Goal: Information Seeking & Learning: Compare options

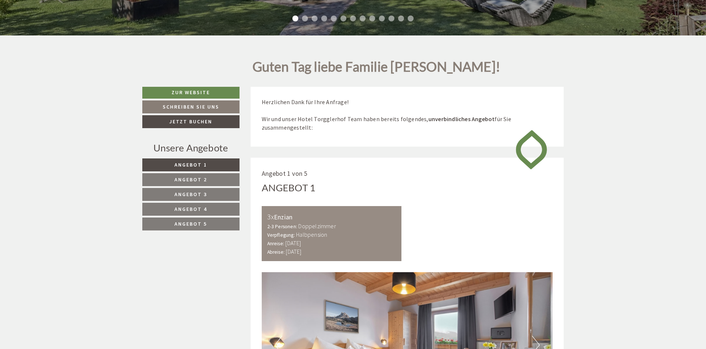
scroll to position [310, 0]
click at [207, 178] on link "Angebot 2" at bounding box center [190, 179] width 97 height 13
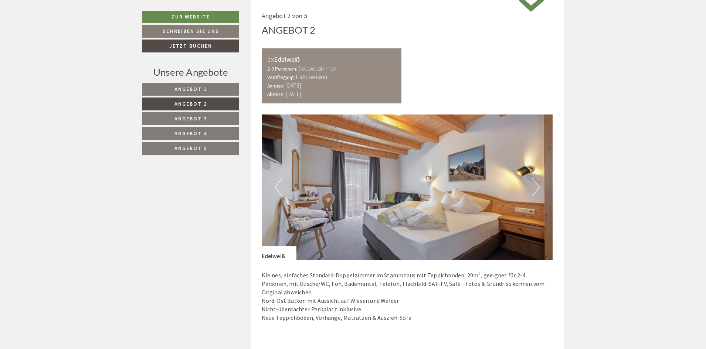
scroll to position [452, 0]
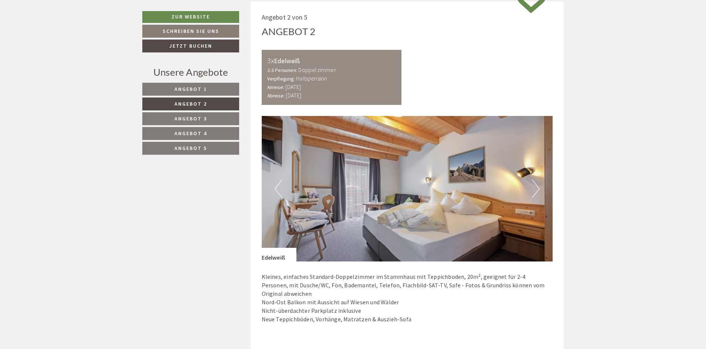
click at [192, 115] on span "Angebot 3" at bounding box center [190, 118] width 33 height 7
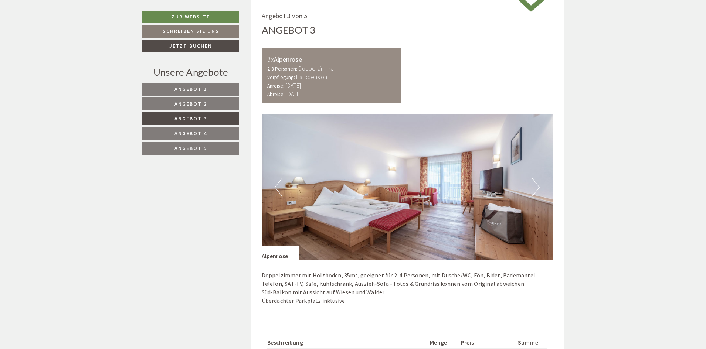
click at [193, 132] on span "Angebot 4" at bounding box center [190, 133] width 33 height 7
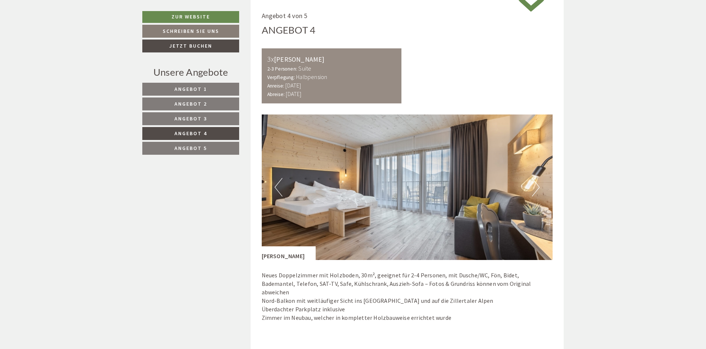
click at [190, 148] on span "Angebot 5" at bounding box center [190, 148] width 33 height 7
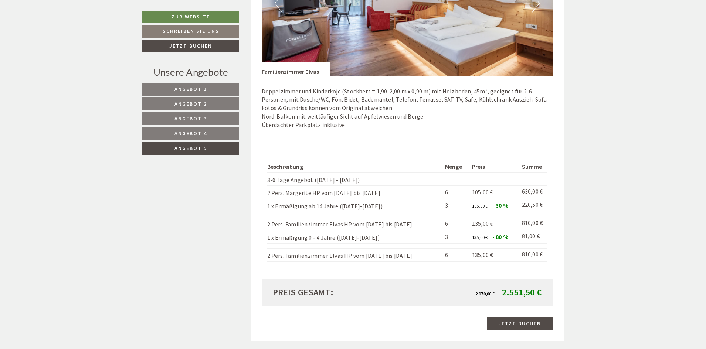
scroll to position [351, 0]
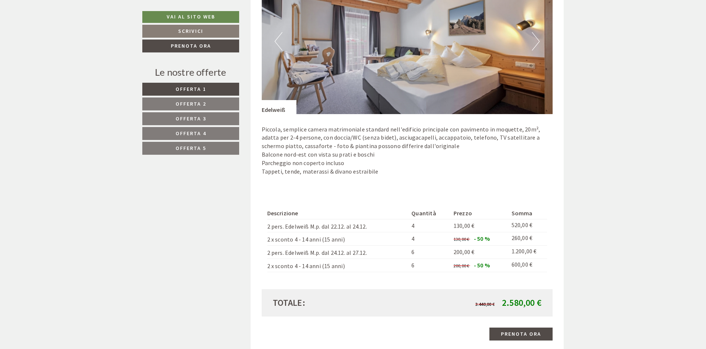
scroll to position [18, 0]
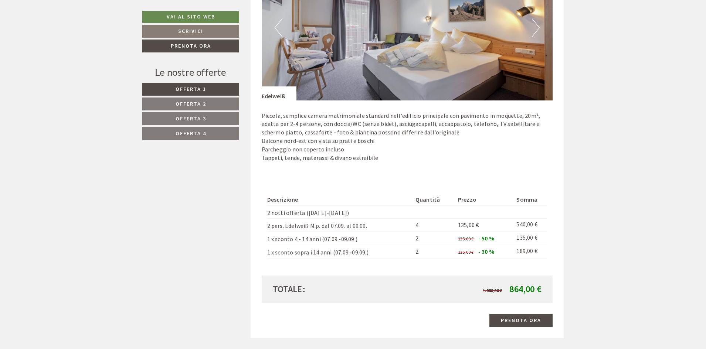
scroll to position [628, 0]
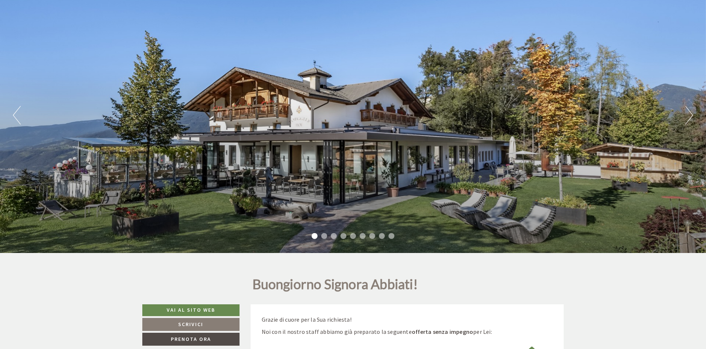
scroll to position [259, 0]
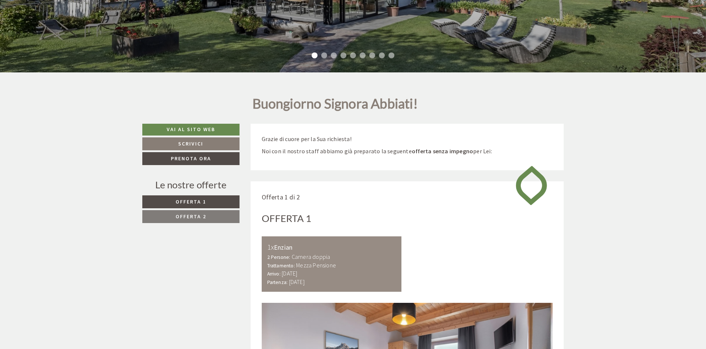
click at [227, 215] on link "Offerta 2" at bounding box center [190, 216] width 97 height 13
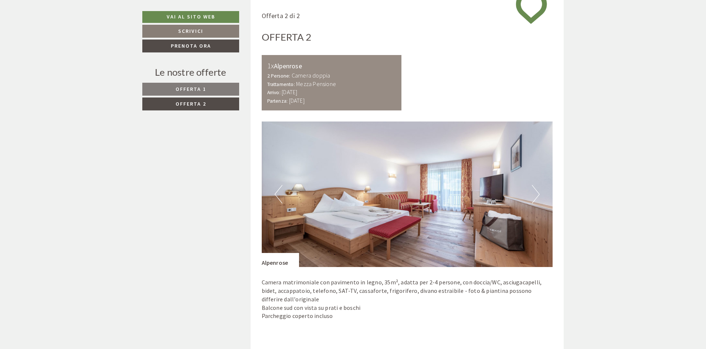
click at [220, 91] on link "Offerta 1" at bounding box center [190, 89] width 97 height 13
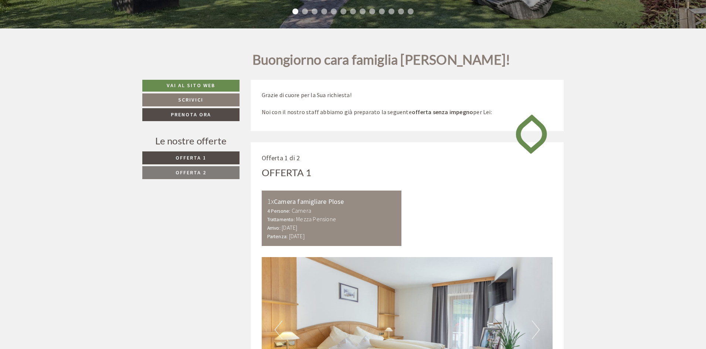
scroll to position [333, 0]
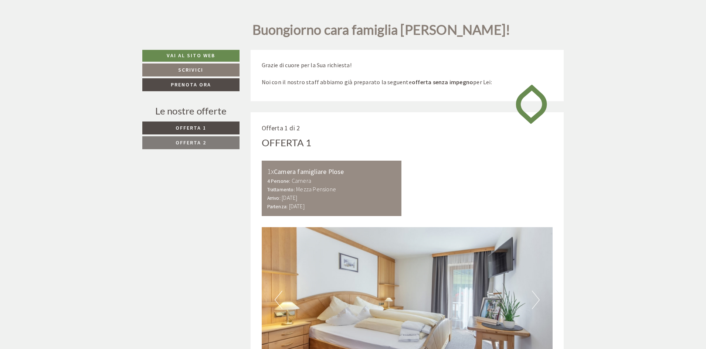
click at [204, 143] on span "Offerta 2" at bounding box center [191, 142] width 31 height 7
